Goal: Transaction & Acquisition: Register for event/course

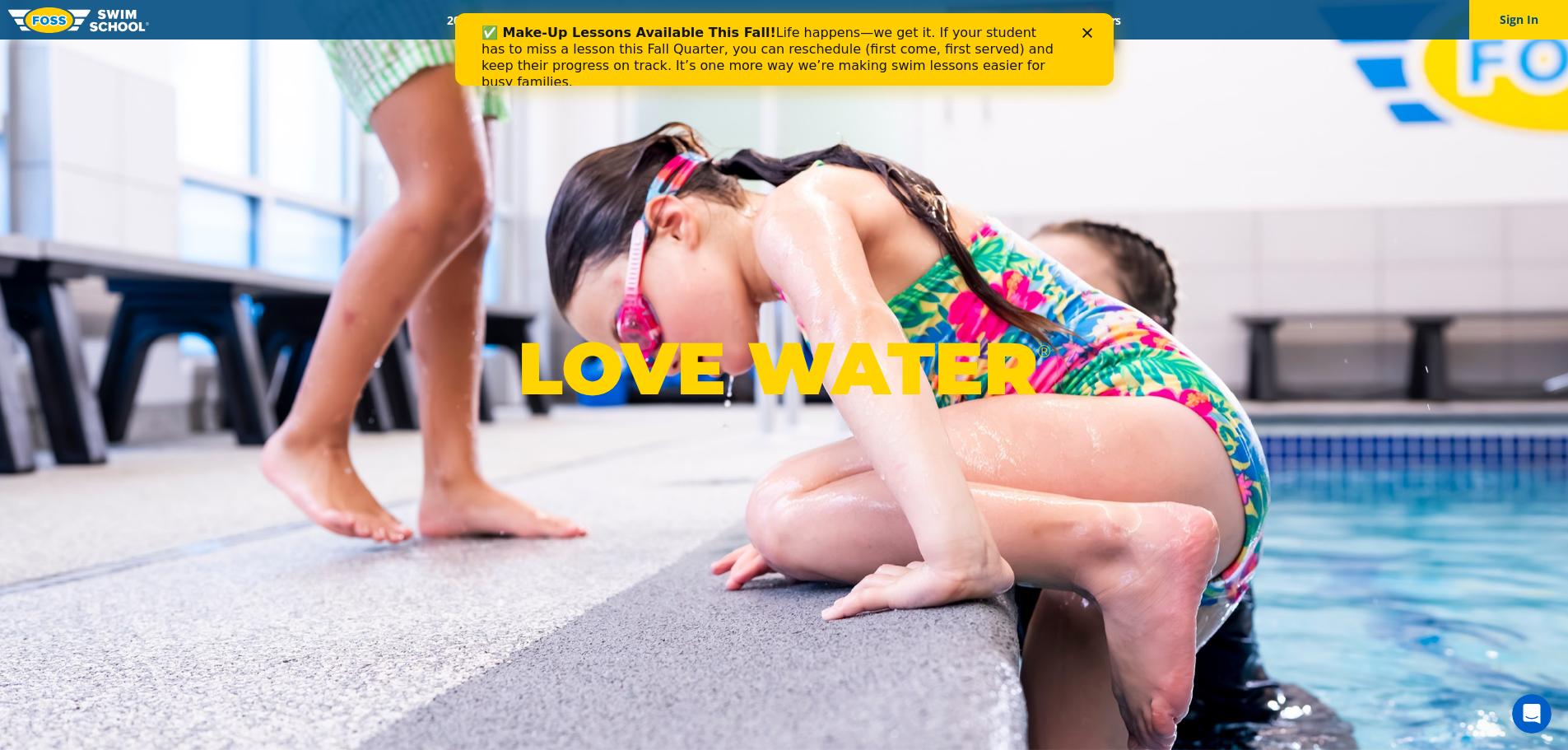
click at [1087, 32] on icon "Close" at bounding box center [1087, 33] width 10 height 10
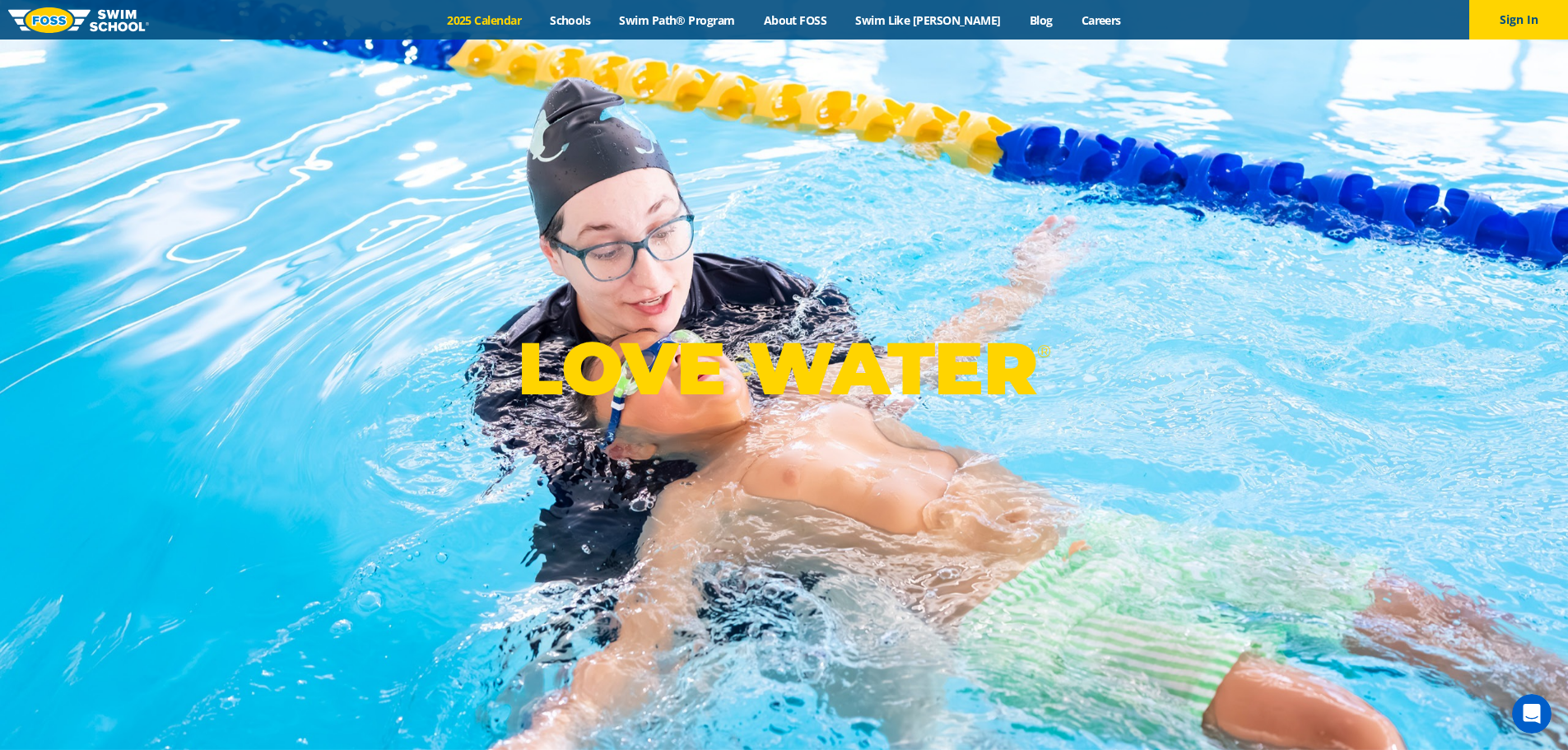
click at [517, 21] on link "2025 Calendar" at bounding box center [484, 20] width 103 height 15
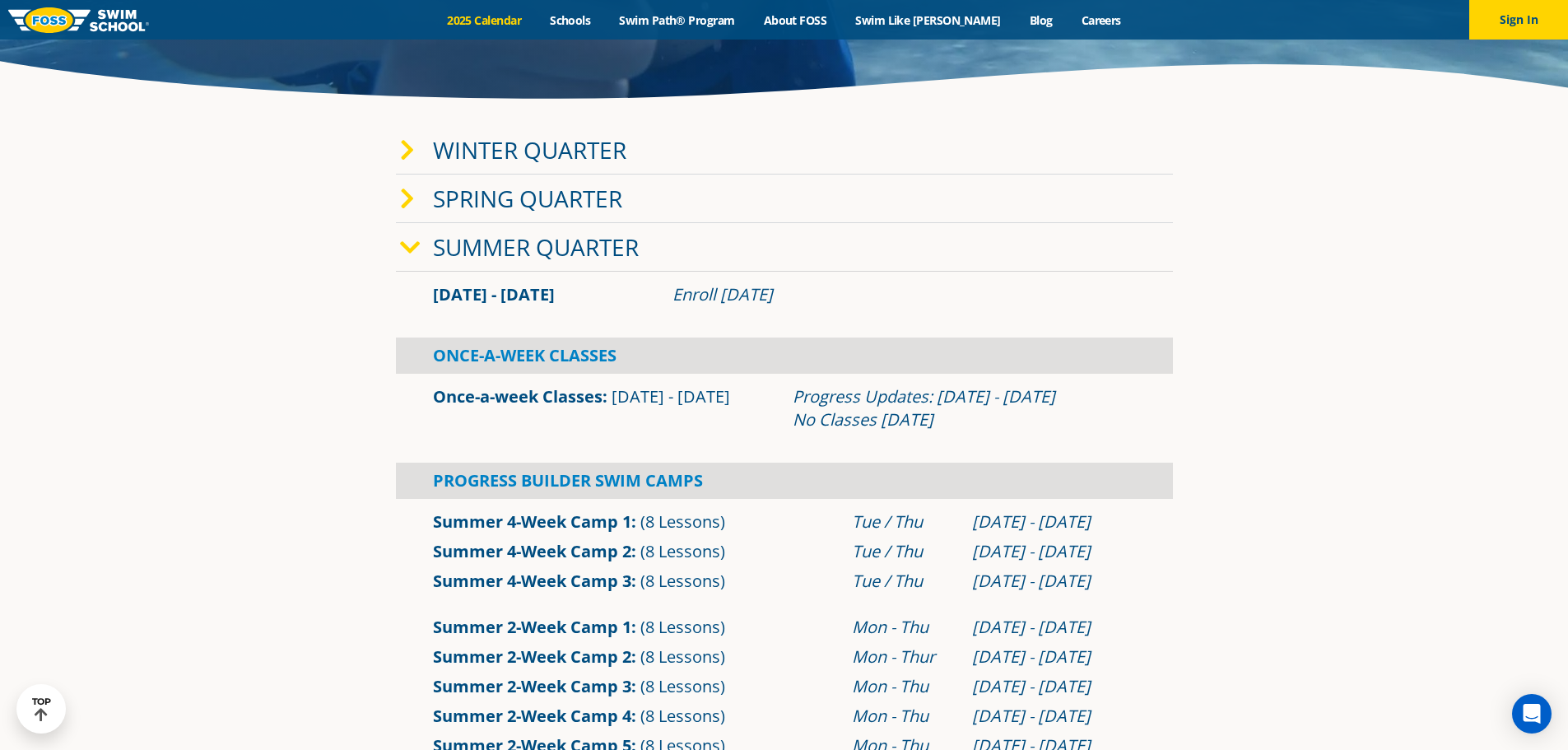
scroll to position [412, 0]
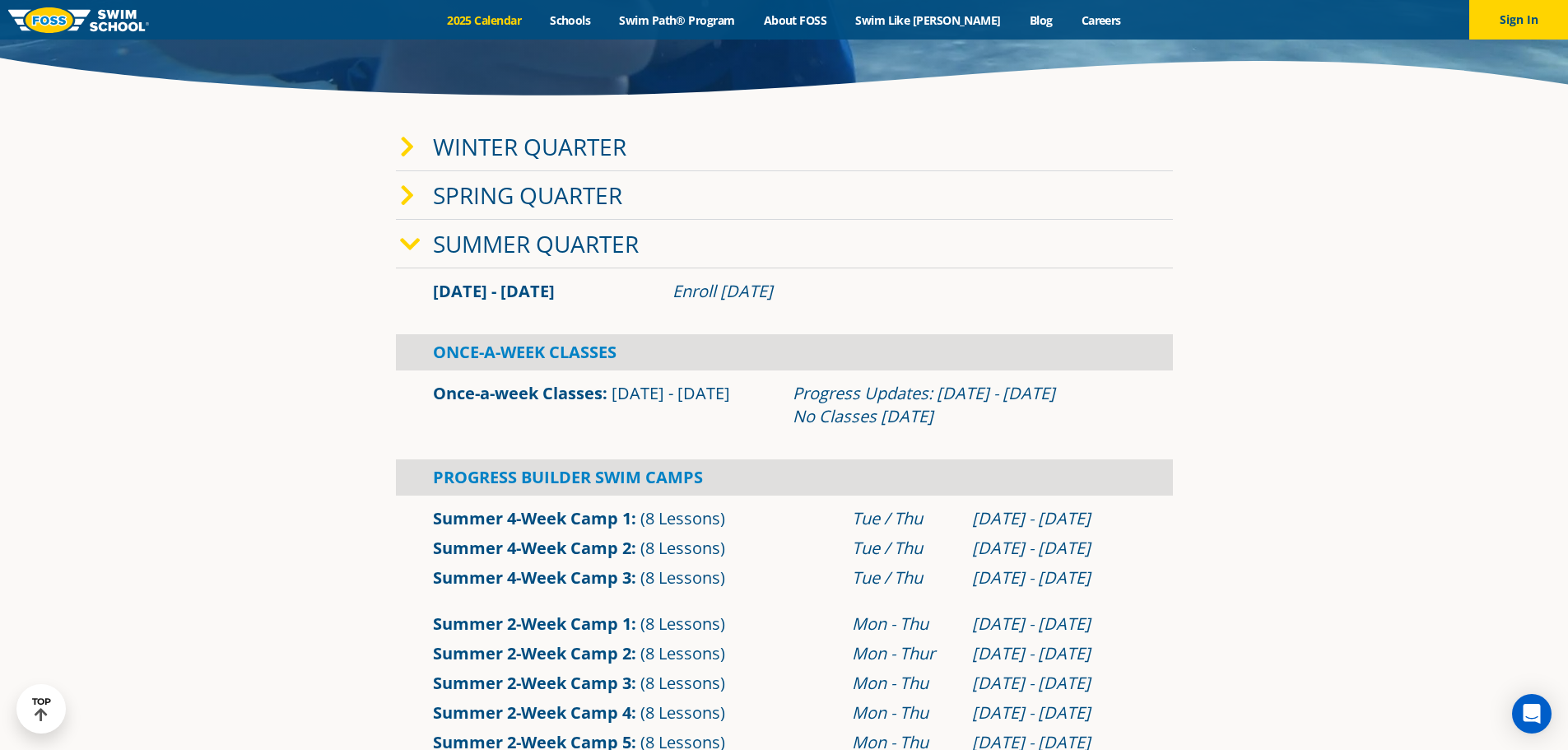
click at [413, 146] on icon at bounding box center [407, 147] width 15 height 23
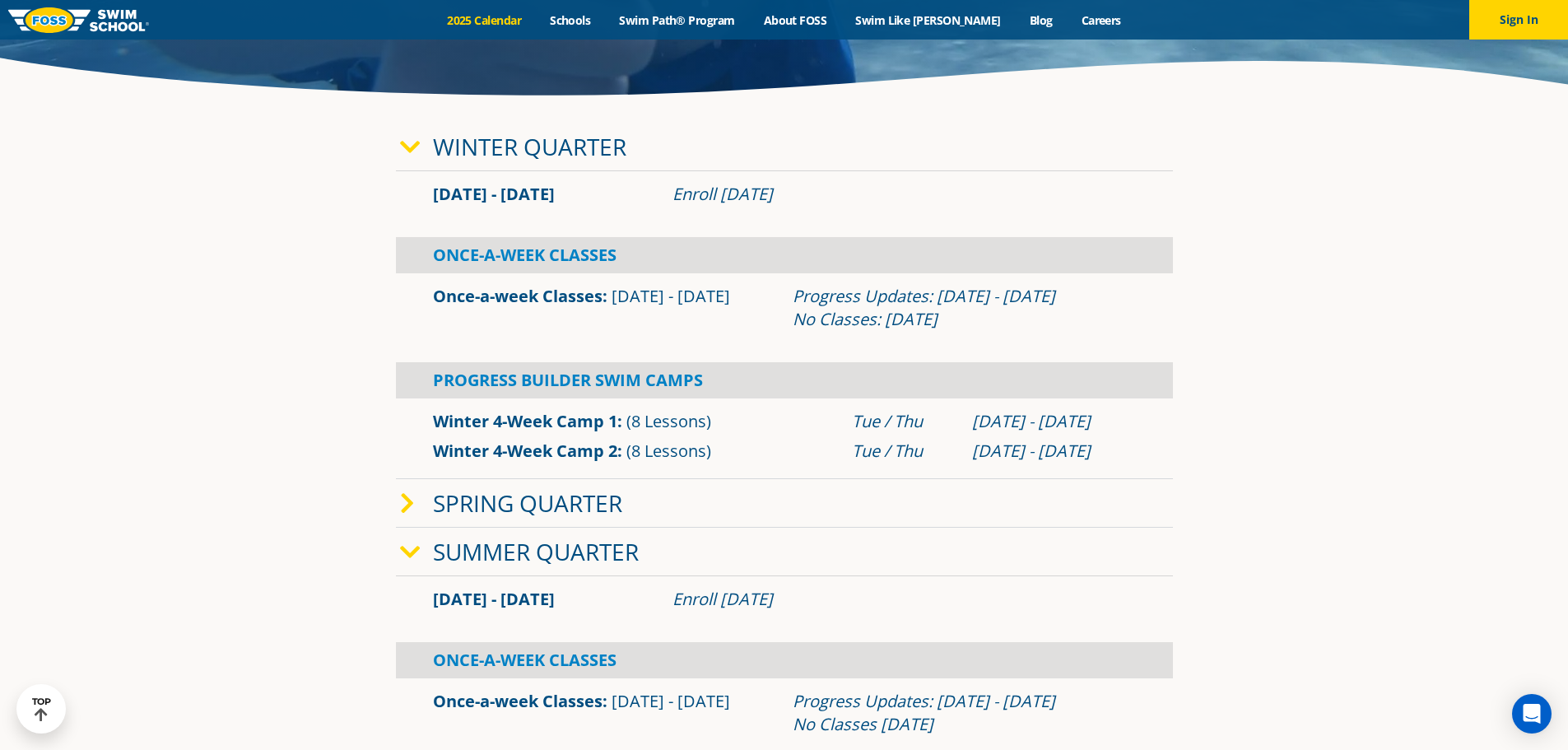
click at [408, 136] on icon at bounding box center [410, 147] width 21 height 23
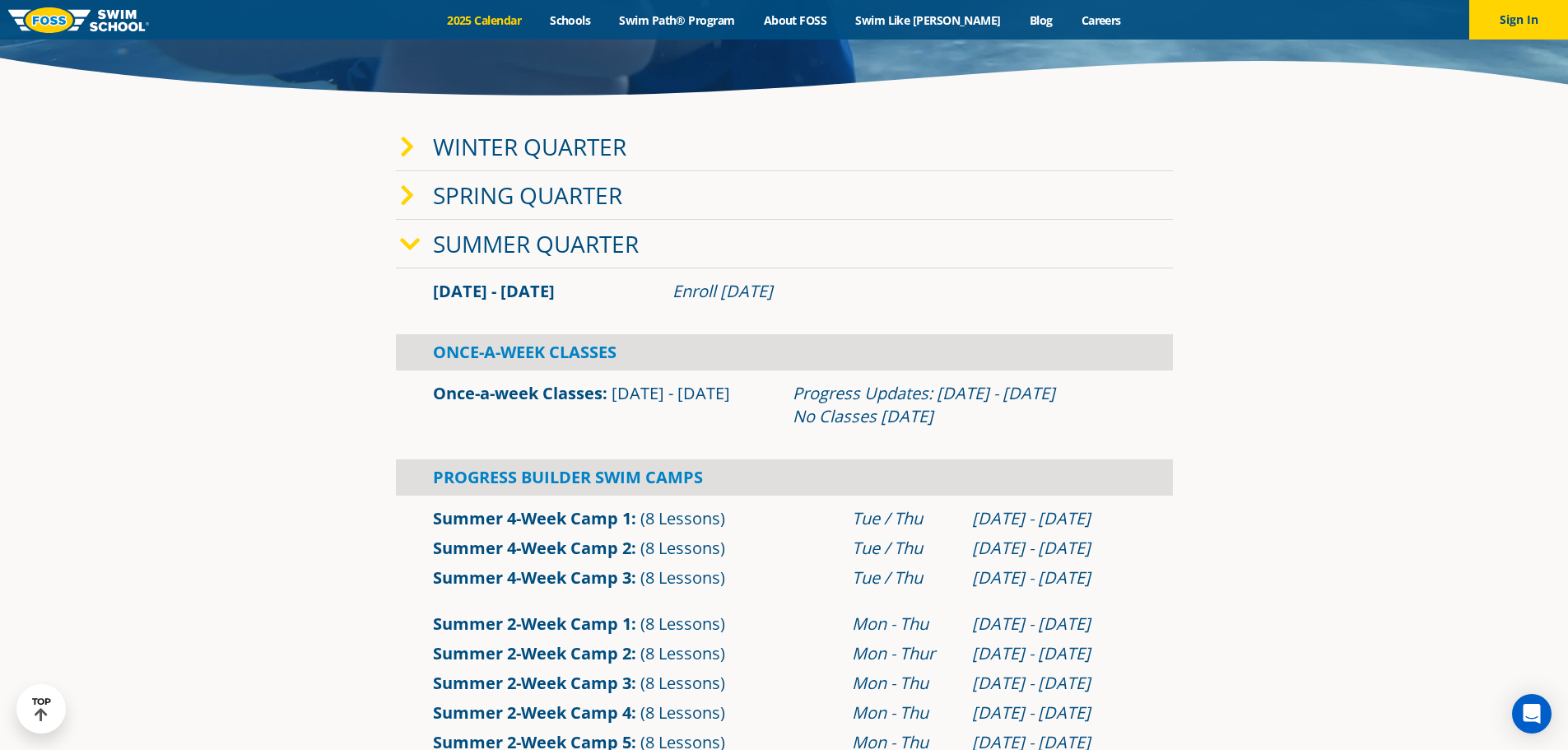
click at [414, 244] on icon at bounding box center [410, 244] width 21 height 23
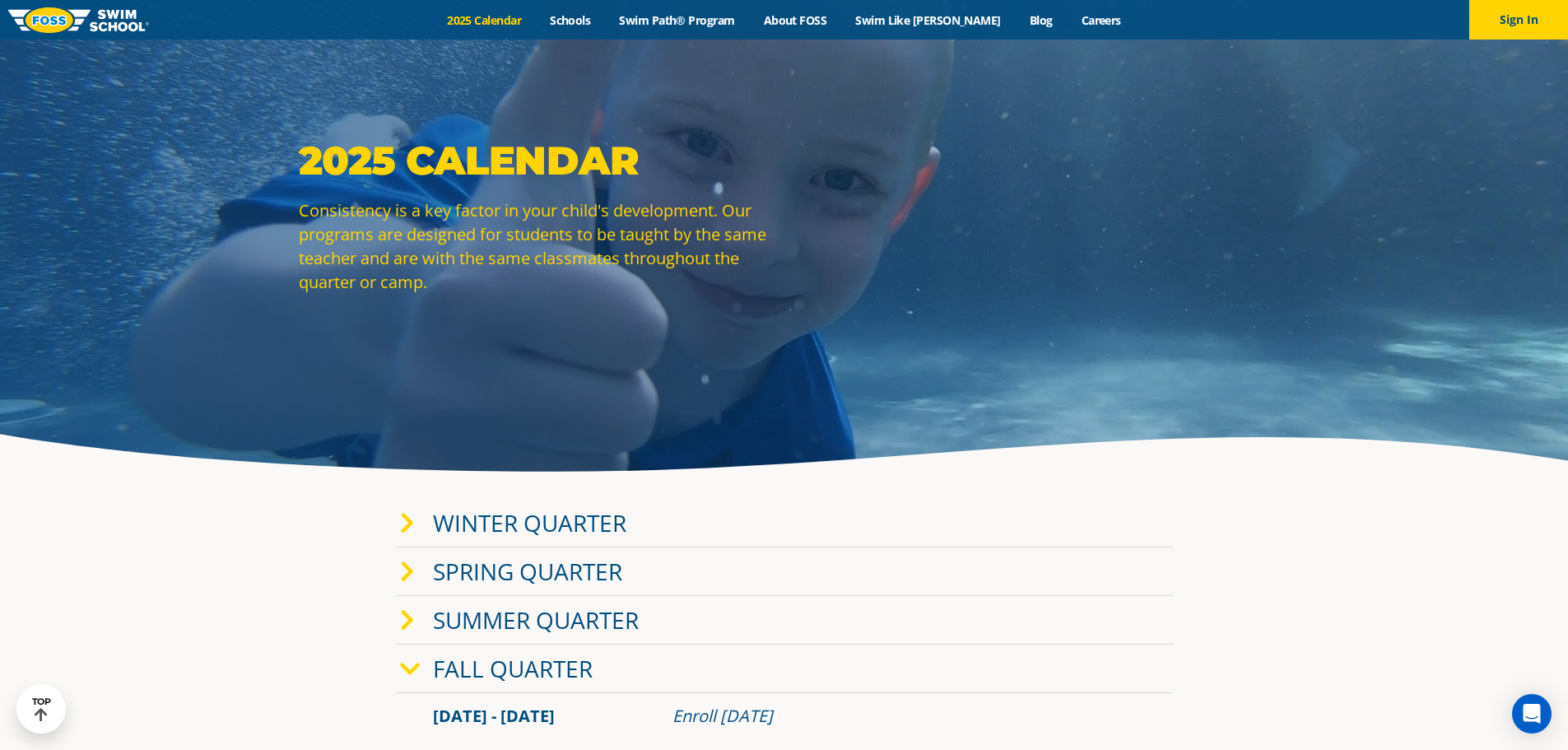
scroll to position [0, 0]
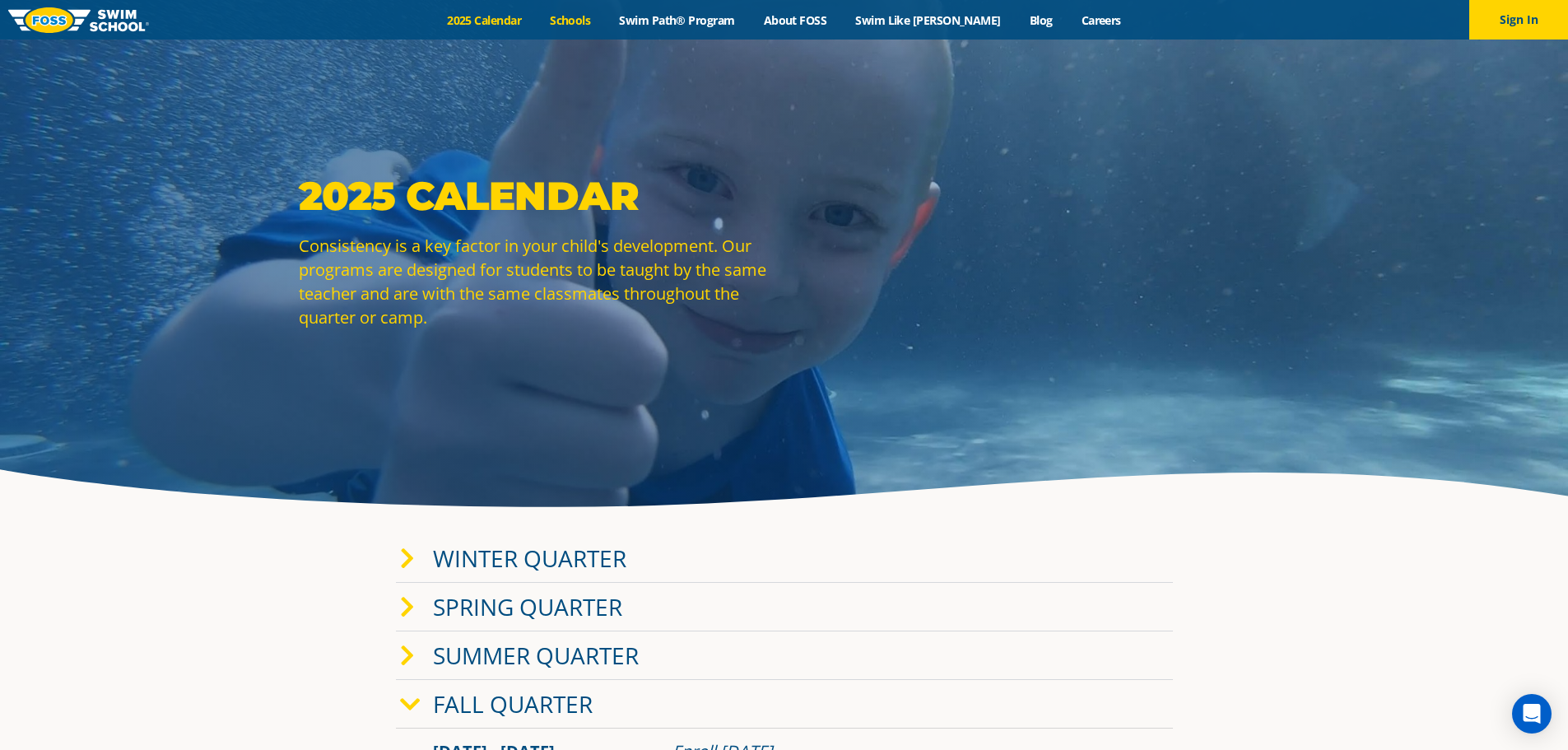
click at [600, 18] on link "Schools" at bounding box center [570, 20] width 69 height 15
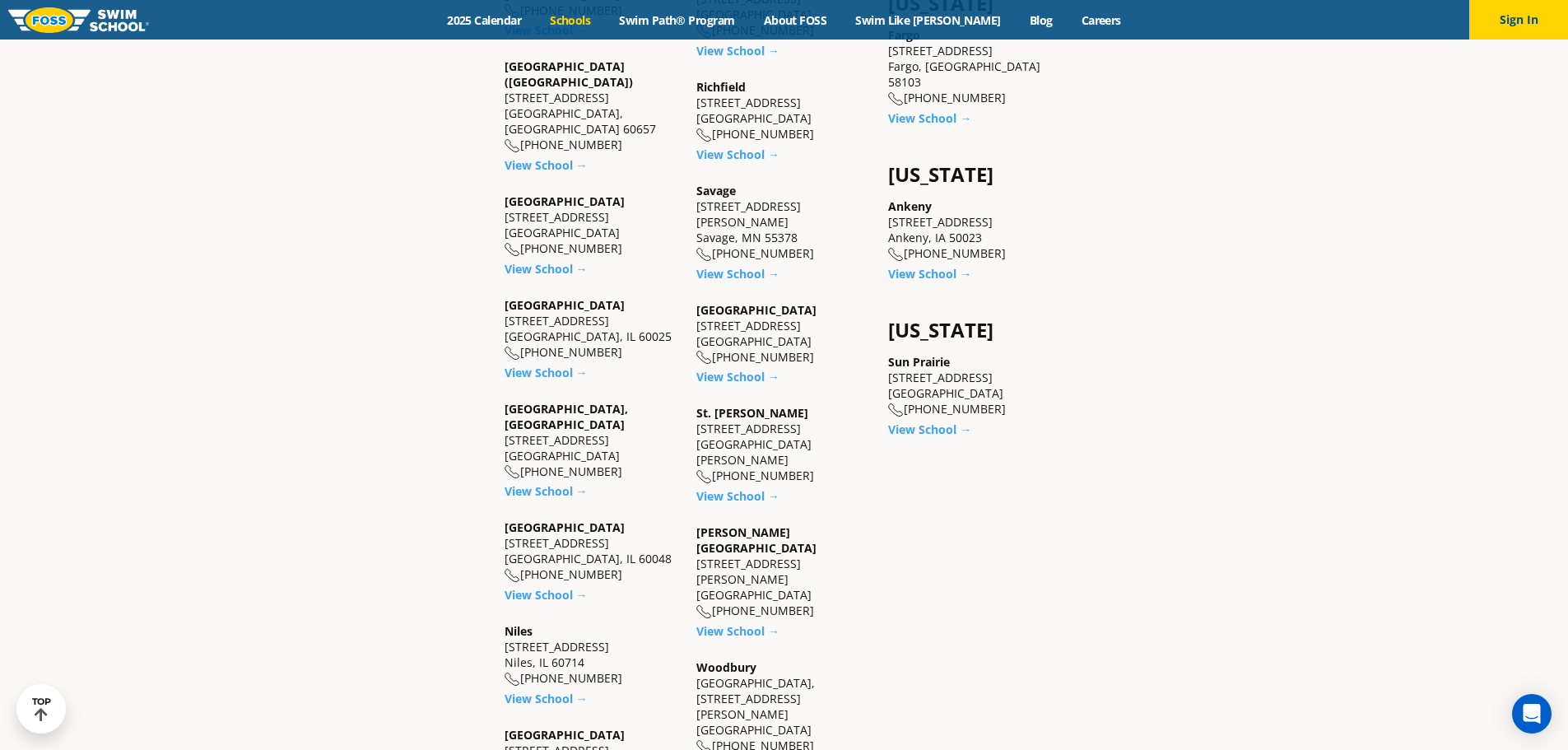
scroll to position [1318, 0]
click at [741, 749] on link "View School →" at bounding box center [738, 765] width 83 height 15
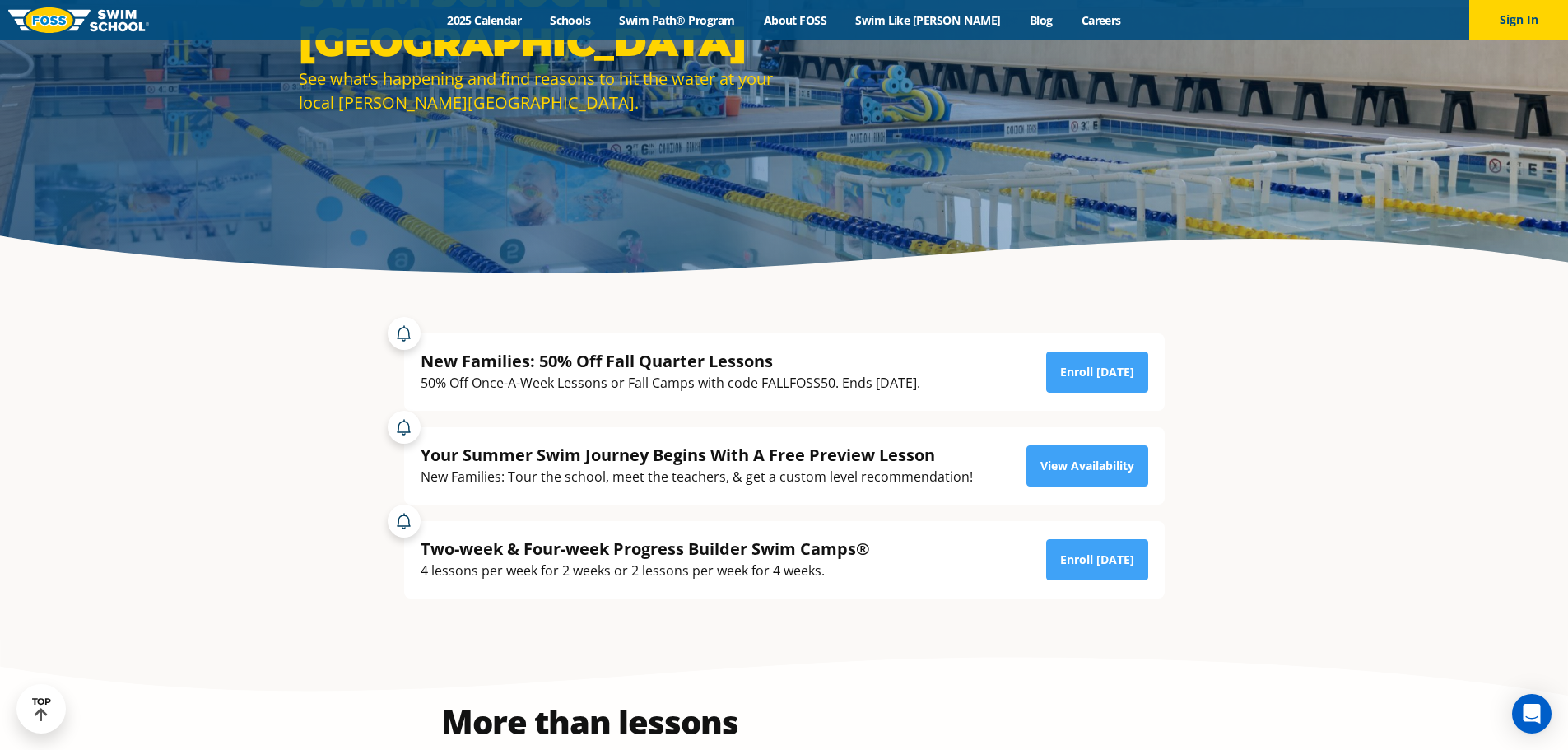
scroll to position [164, 0]
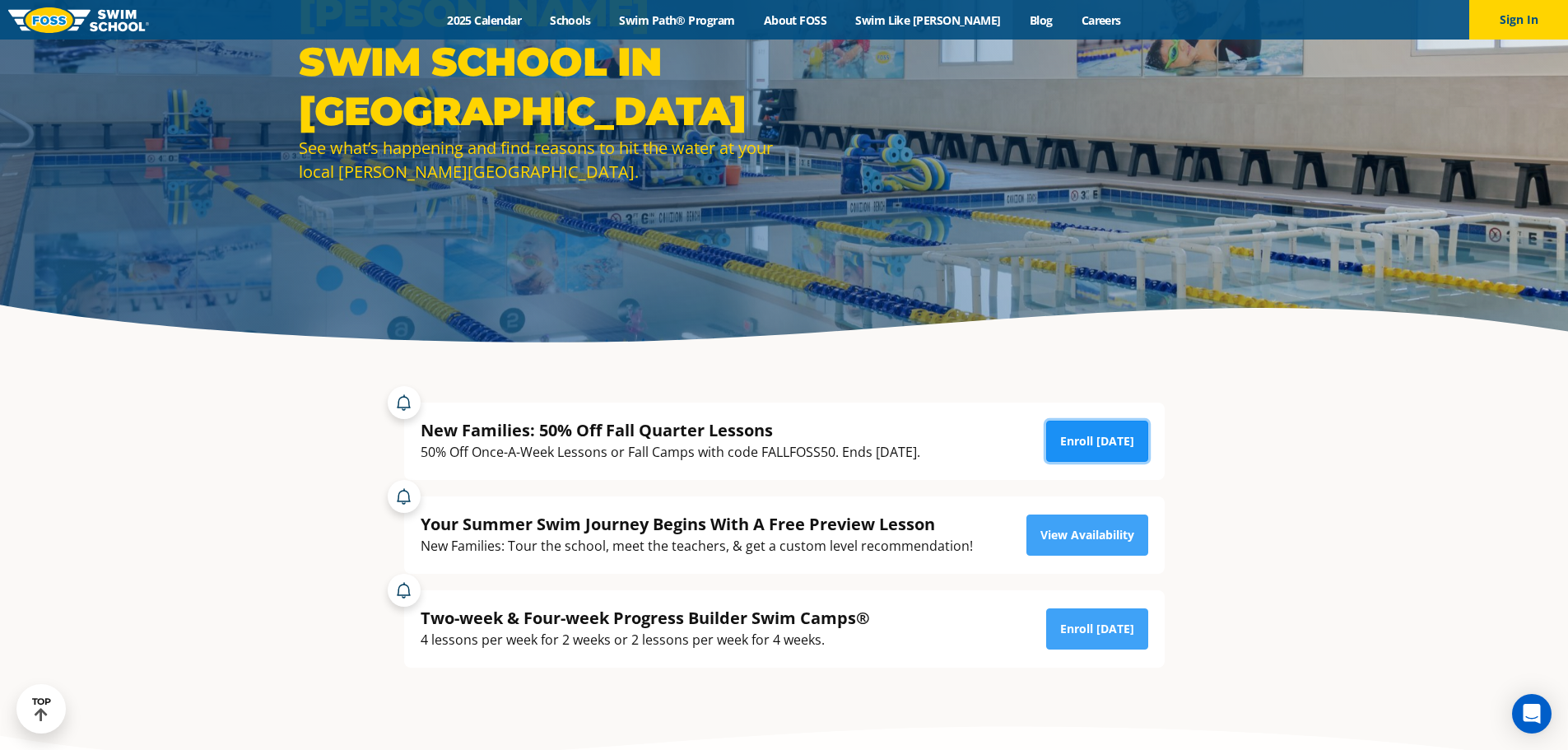
click at [1097, 438] on link "Enroll Today" at bounding box center [1096, 441] width 102 height 41
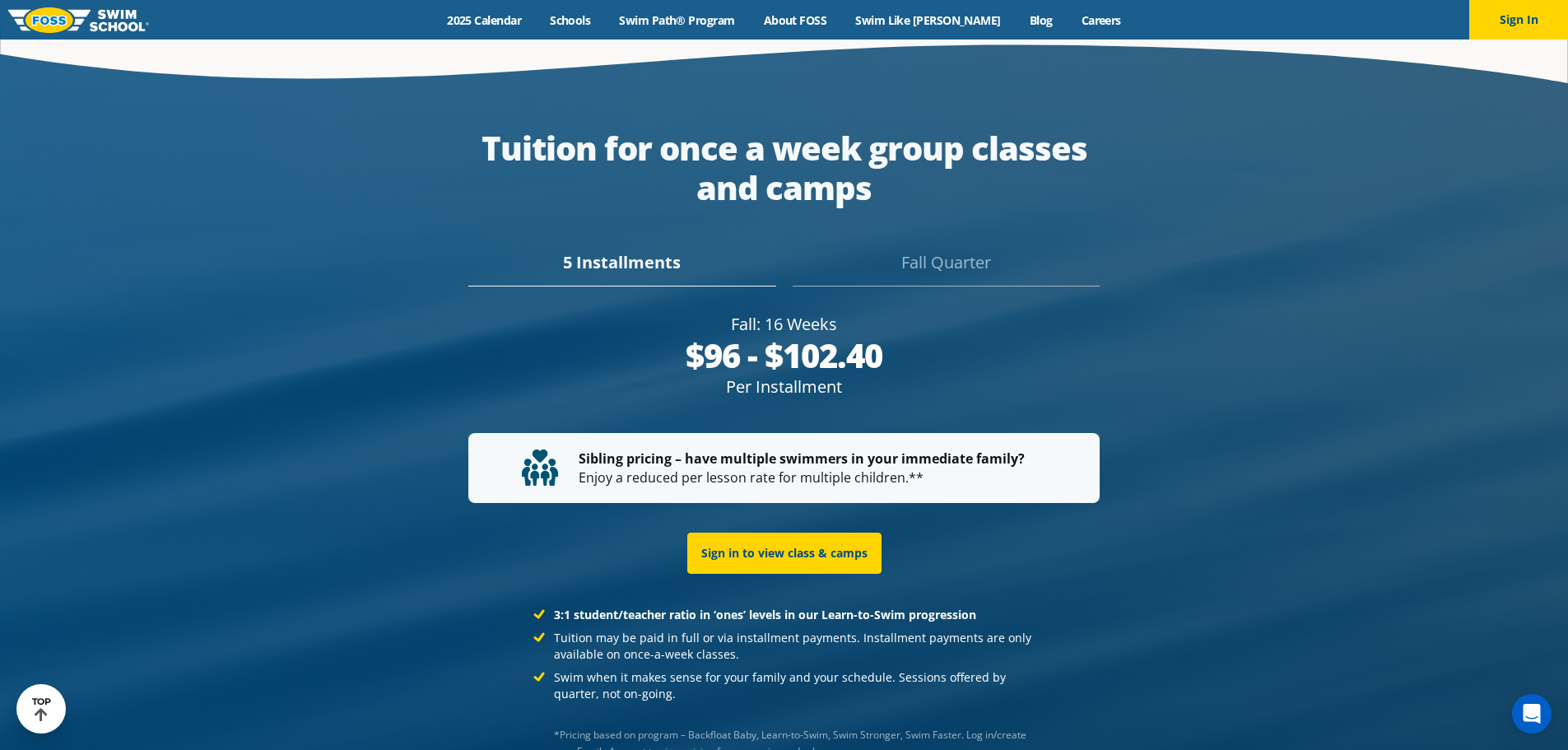
scroll to position [3188, 0]
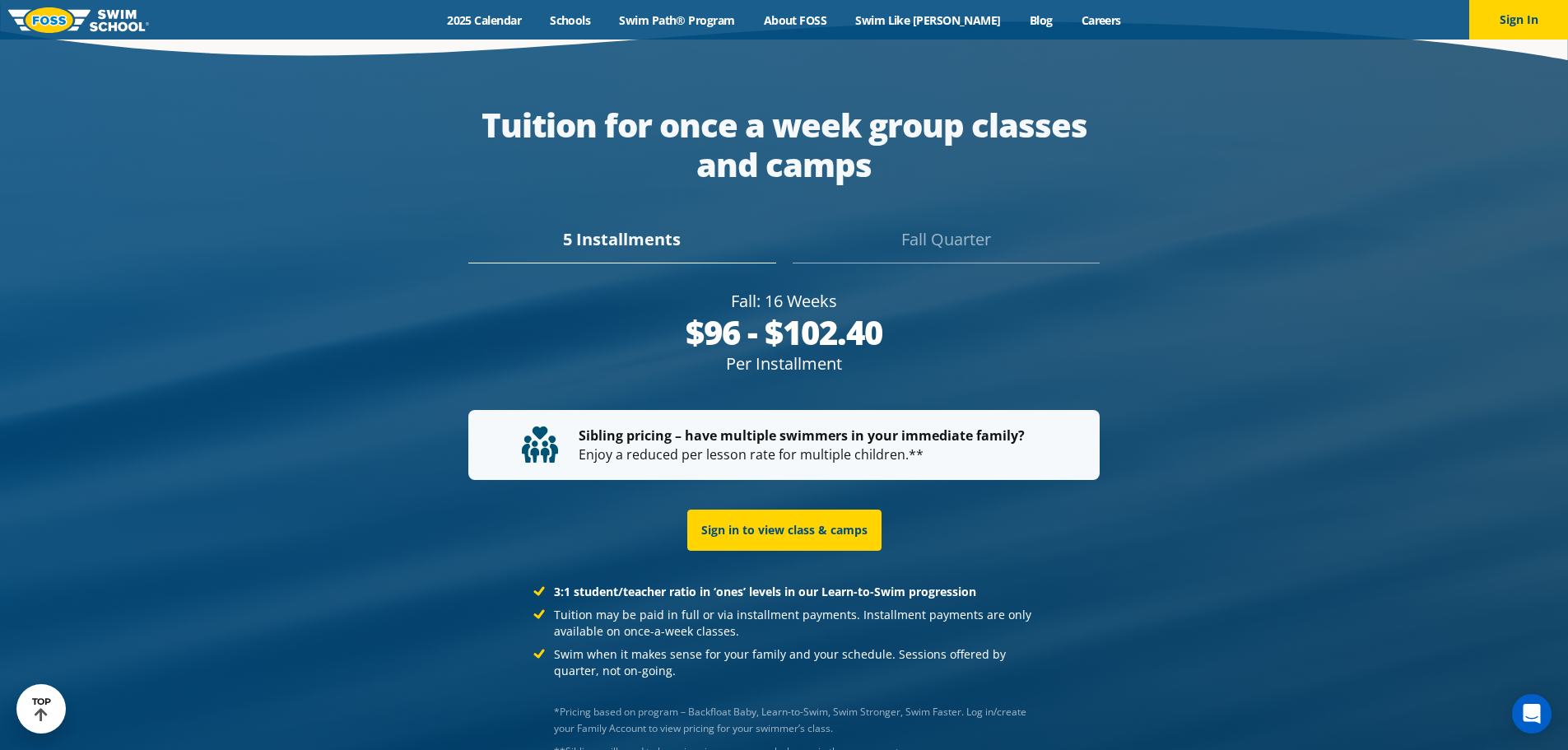
click at [958, 227] on div "Fall Quarter" at bounding box center [946, 245] width 307 height 36
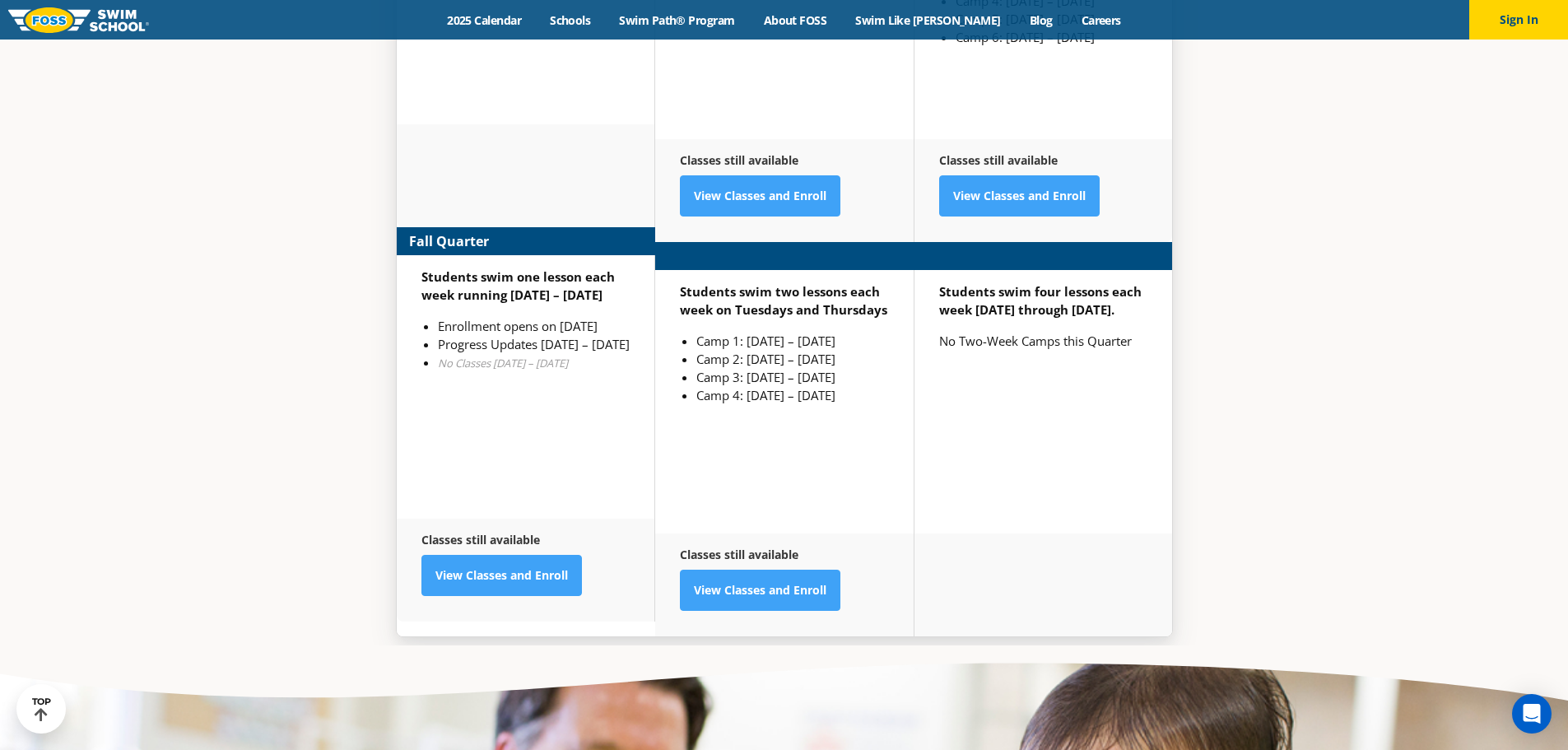
scroll to position [4424, 0]
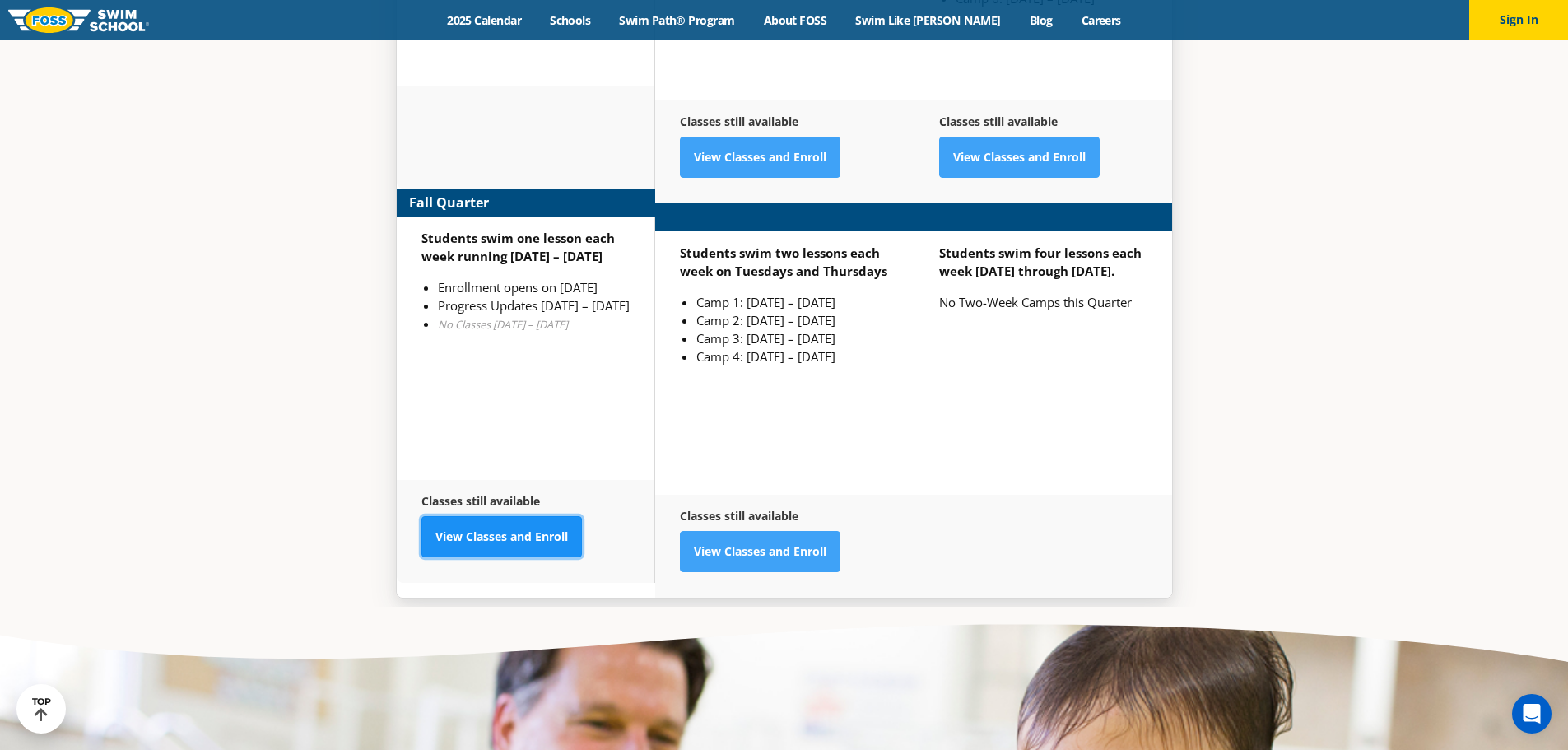
click at [497, 517] on link "View Classes and Enroll" at bounding box center [502, 537] width 161 height 41
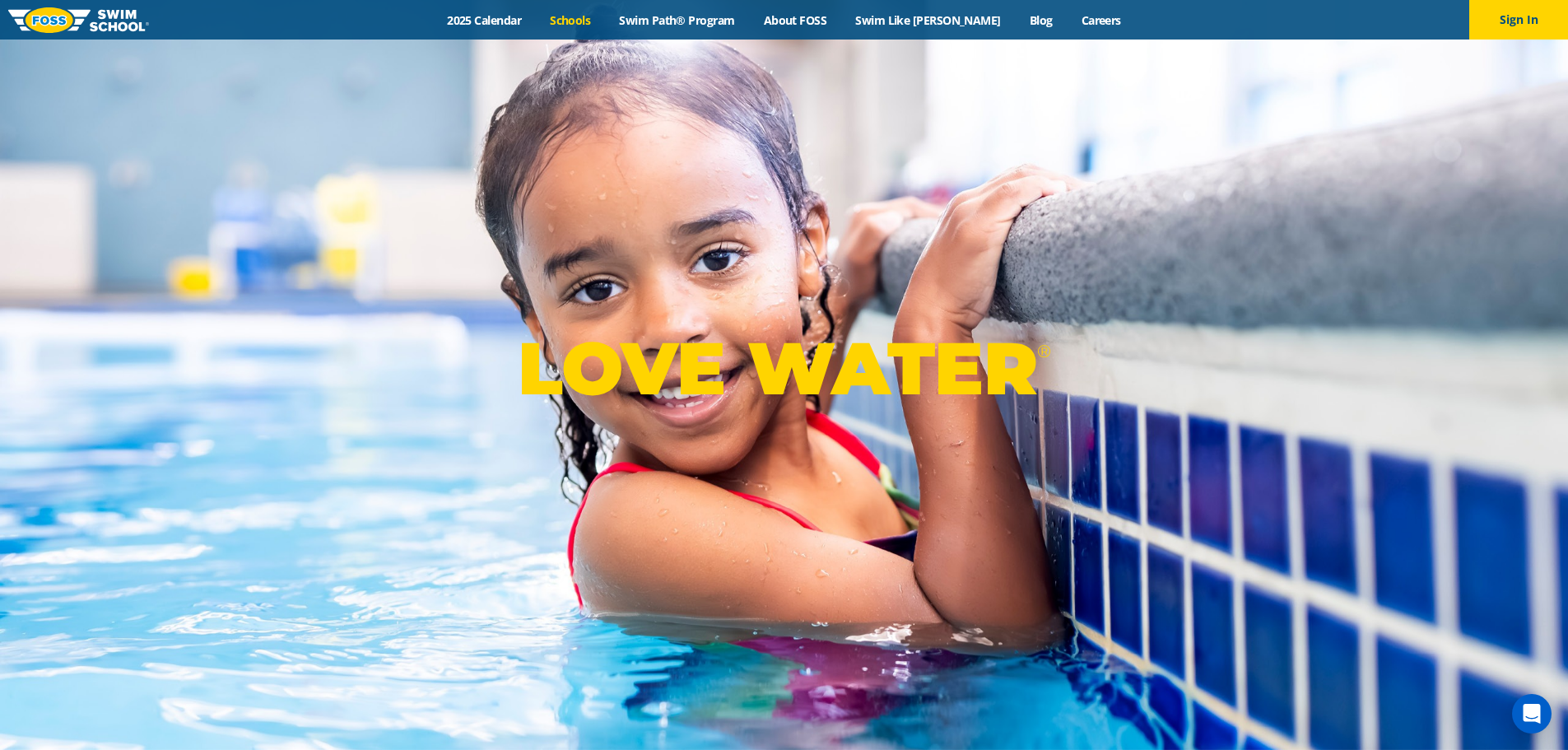
click at [600, 19] on link "Schools" at bounding box center [570, 20] width 69 height 15
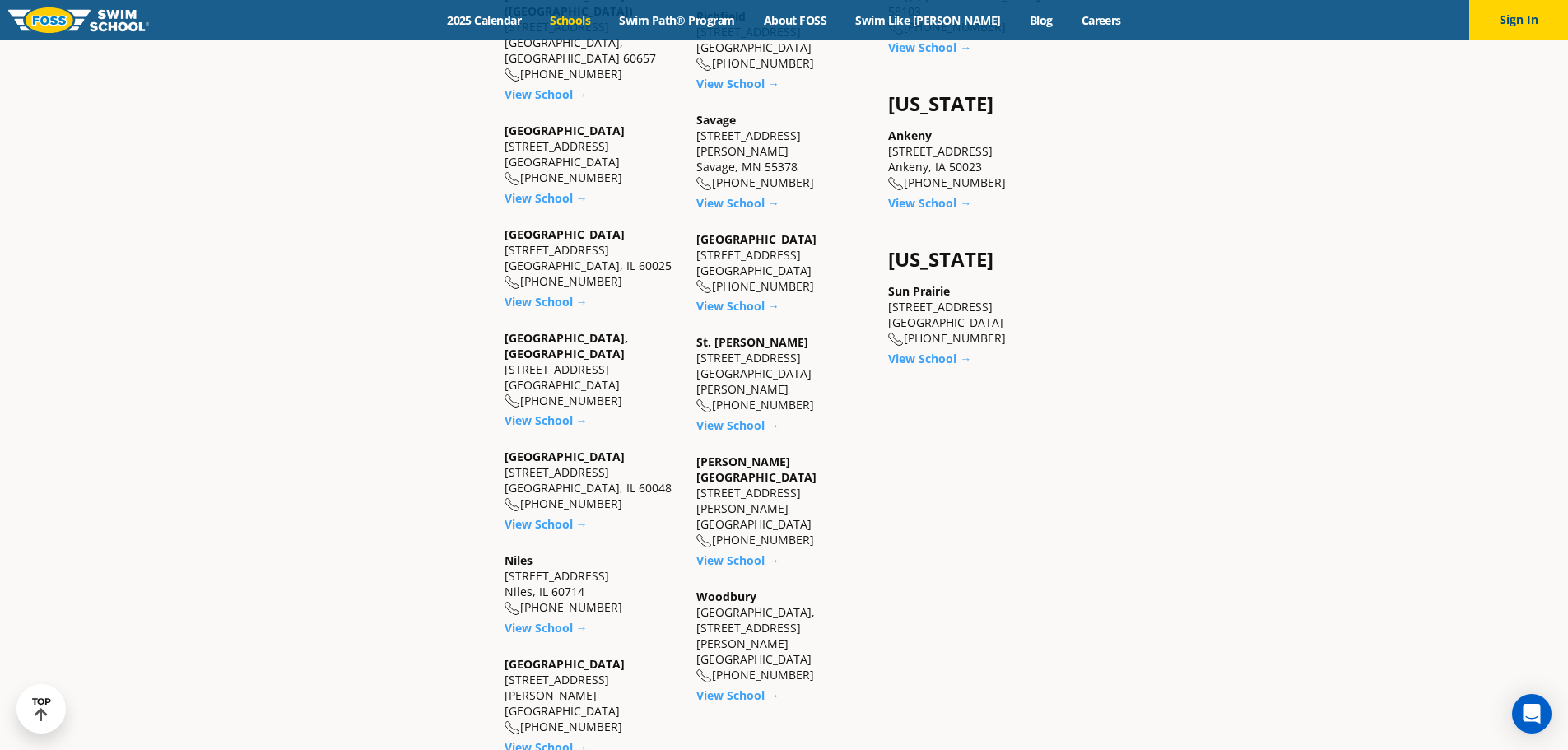
scroll to position [1647, 0]
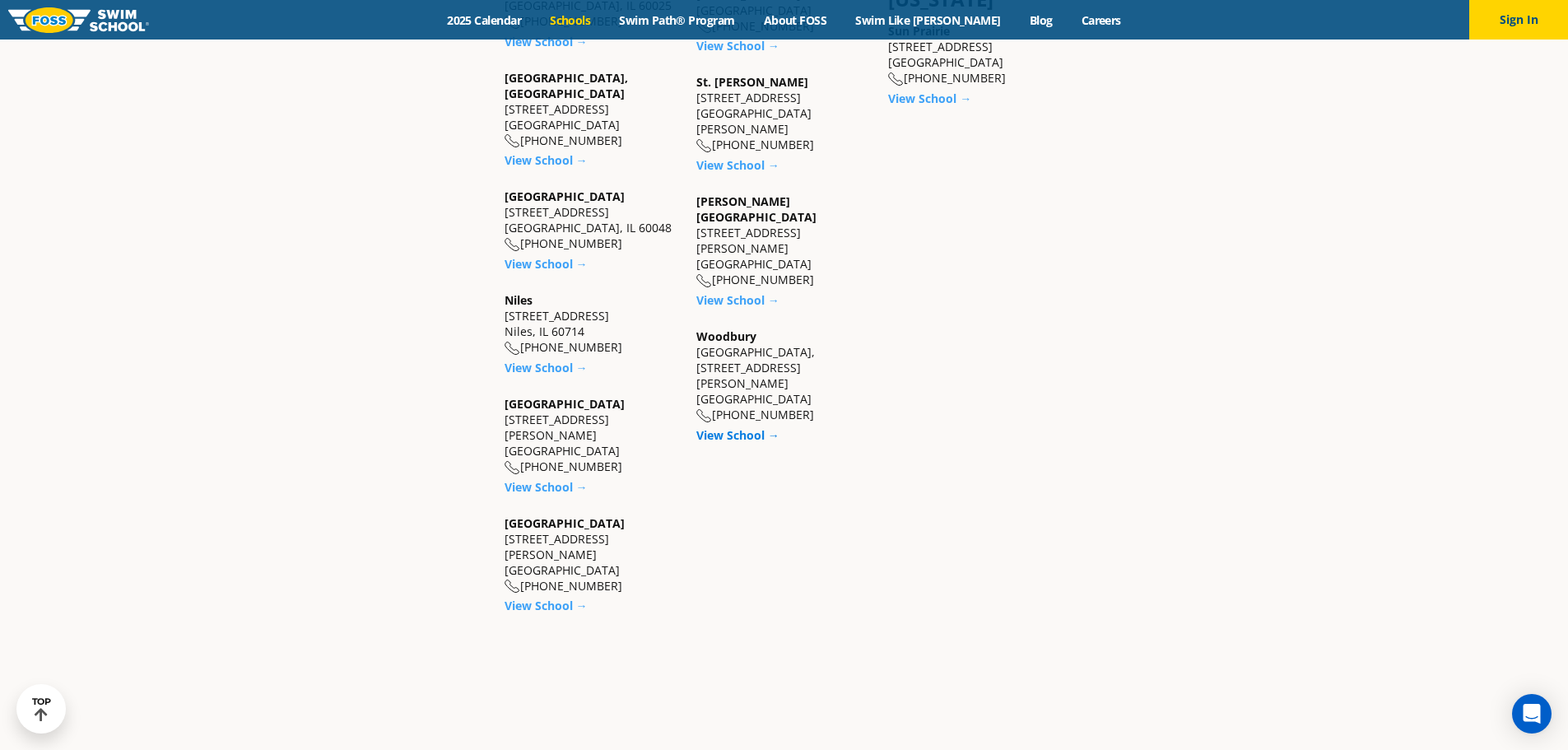
click at [747, 427] on link "View School →" at bounding box center [738, 435] width 83 height 15
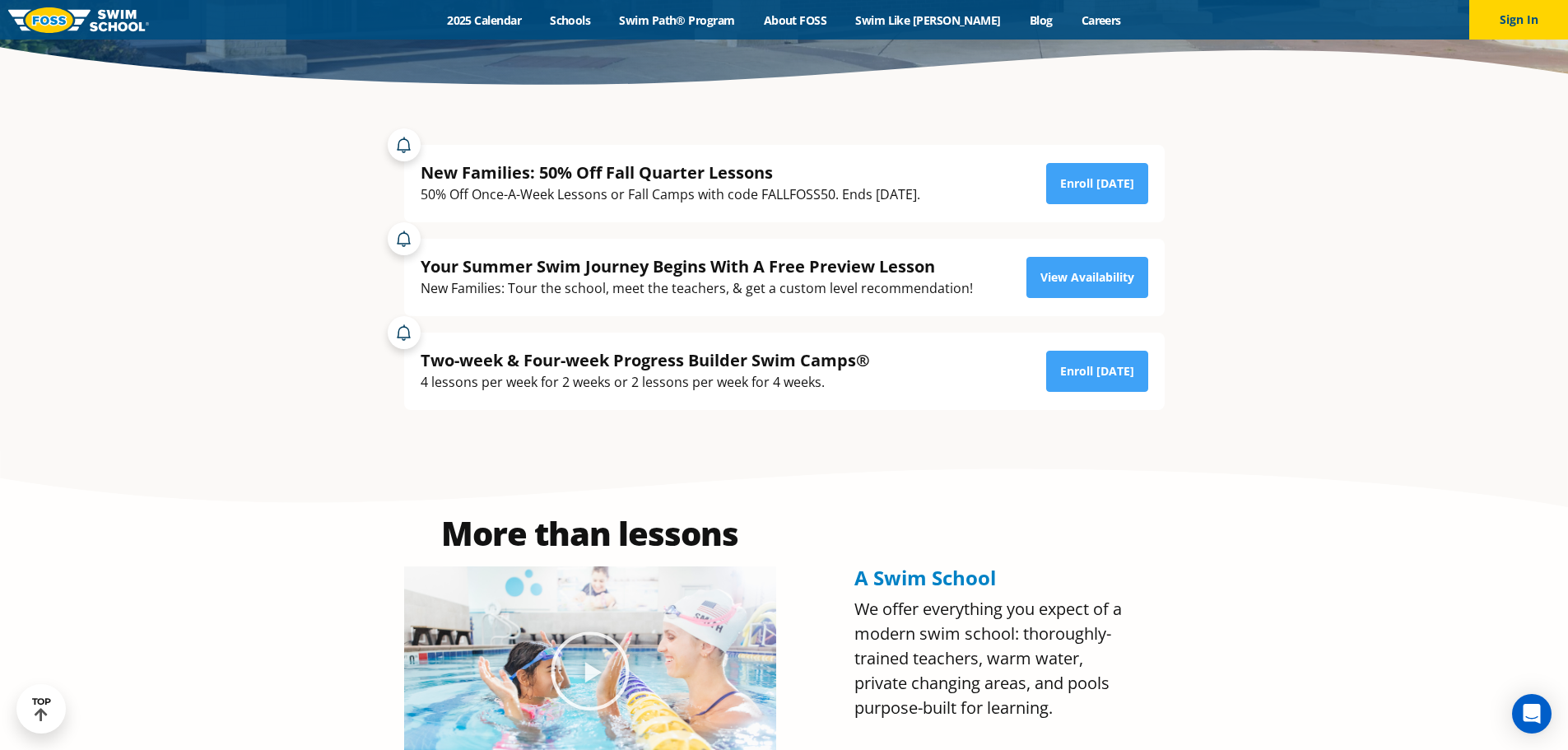
scroll to position [330, 0]
